Goal: Information Seeking & Learning: Check status

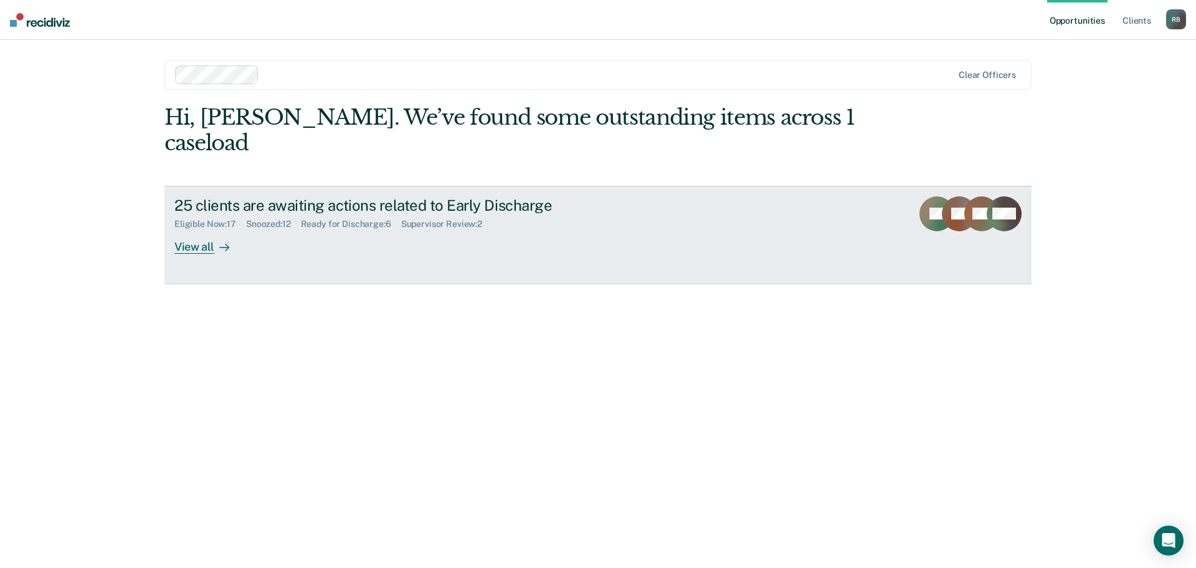
click at [190, 229] on div "View all" at bounding box center [209, 241] width 70 height 24
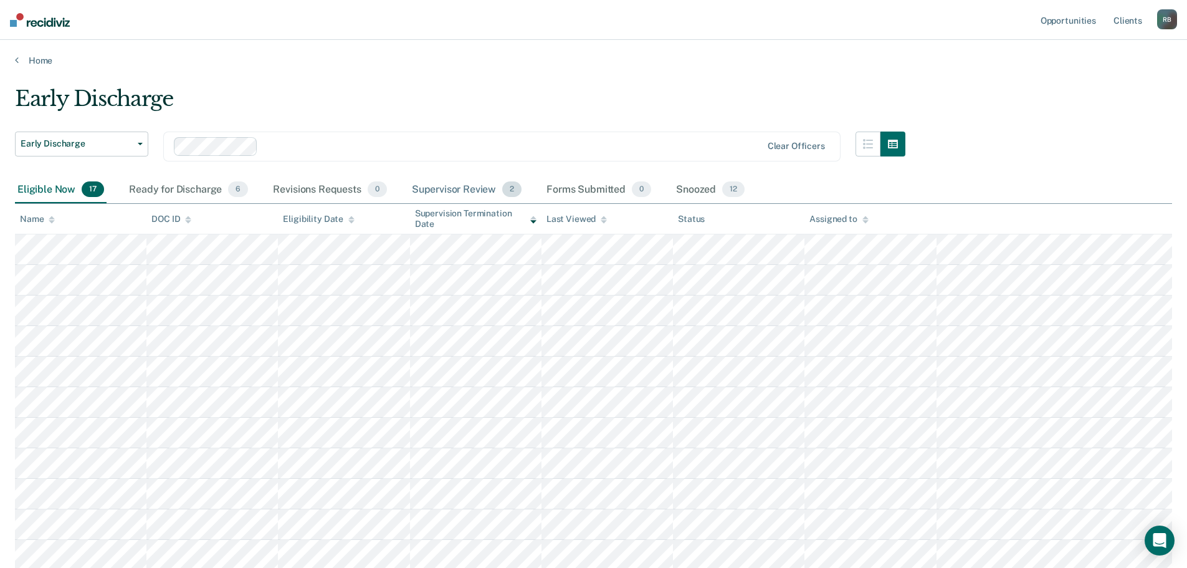
click at [441, 186] on div "Supervisor Review 2" at bounding box center [466, 189] width 115 height 27
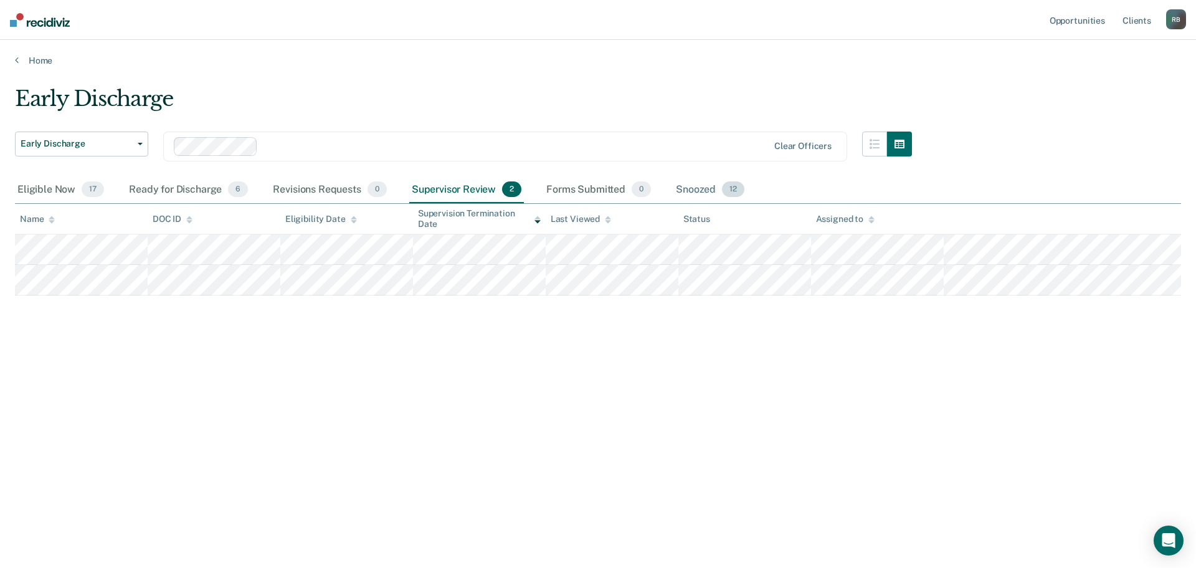
click at [695, 187] on div "Snoozed 12" at bounding box center [711, 189] width 74 height 27
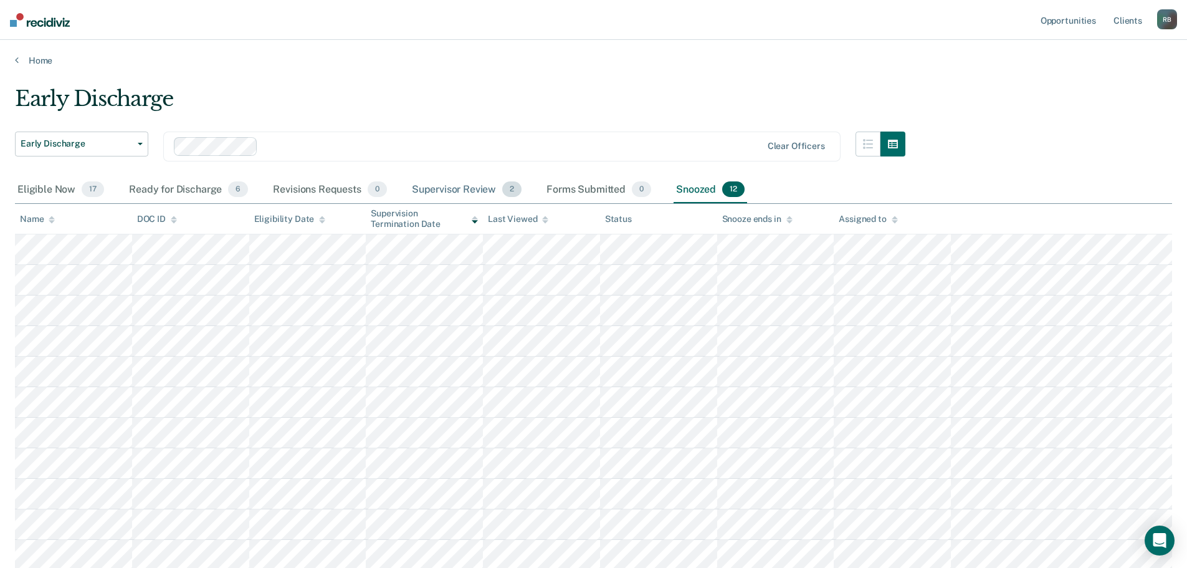
click at [444, 187] on div "Supervisor Review 2" at bounding box center [466, 189] width 115 height 27
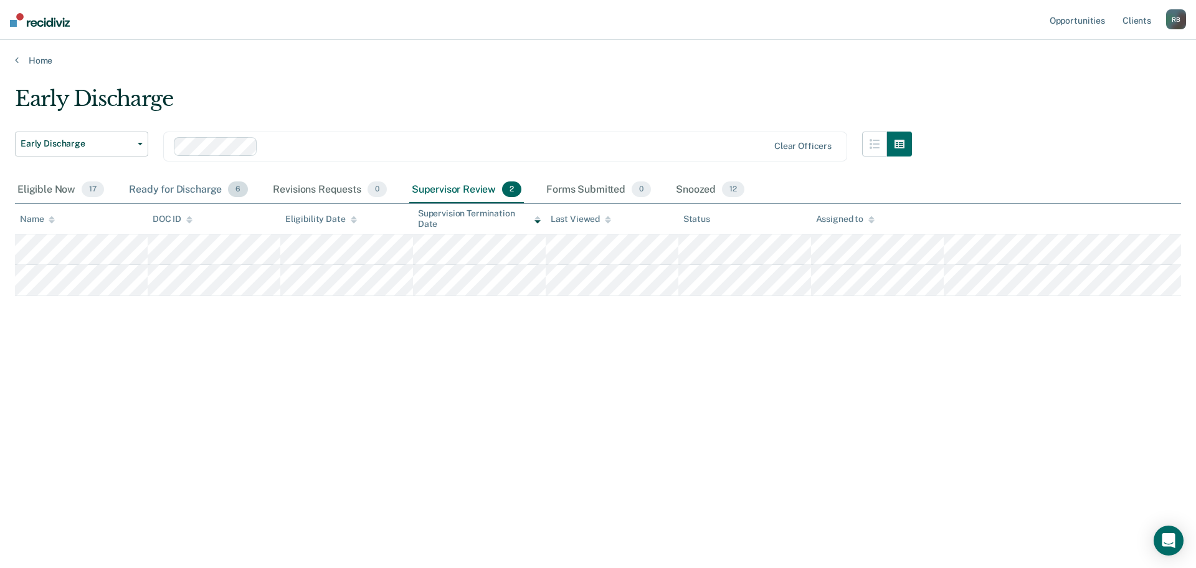
click at [175, 188] on div "Ready for Discharge 6" at bounding box center [188, 189] width 124 height 27
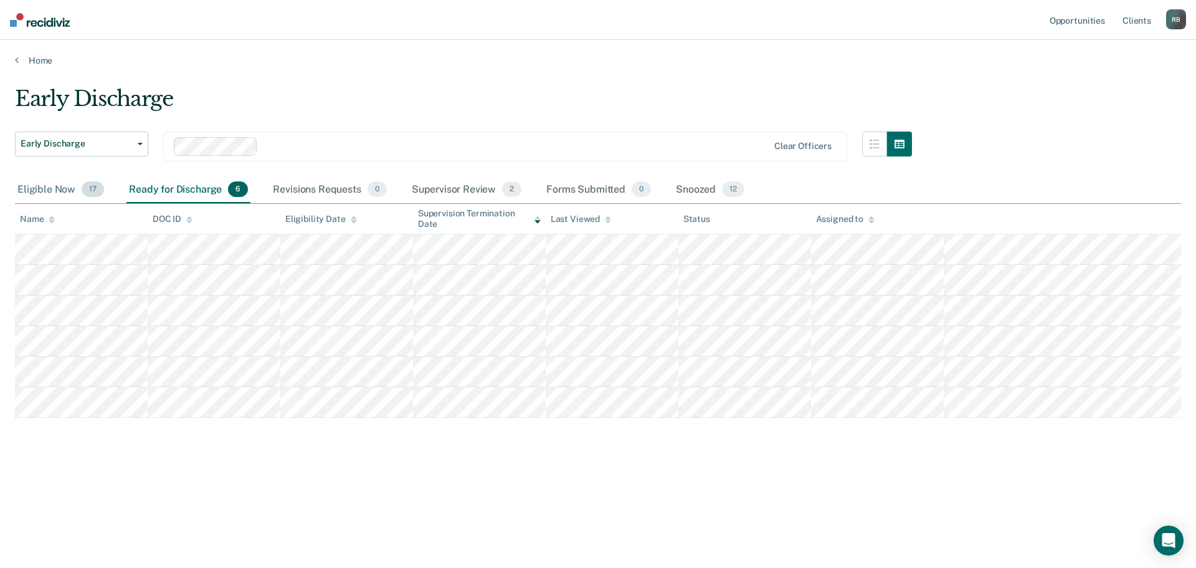
click at [45, 188] on div "Eligible Now 17" at bounding box center [61, 189] width 92 height 27
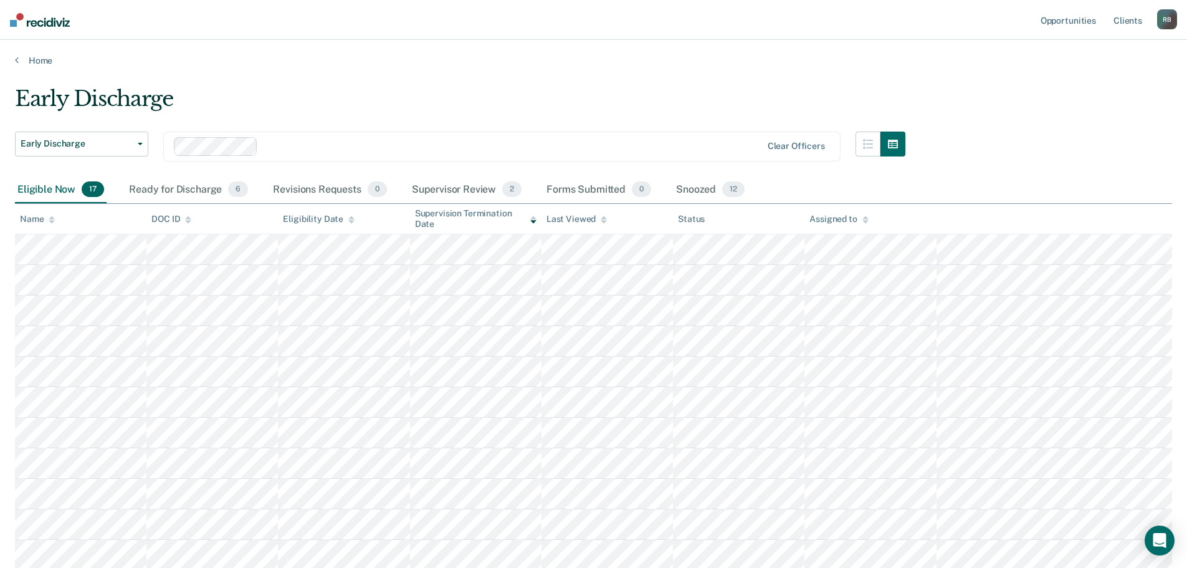
click at [1166, 21] on div "R B" at bounding box center [1167, 19] width 20 height 20
click at [1084, 79] on link "Log Out" at bounding box center [1117, 82] width 100 height 11
